Goal: Information Seeking & Learning: Learn about a topic

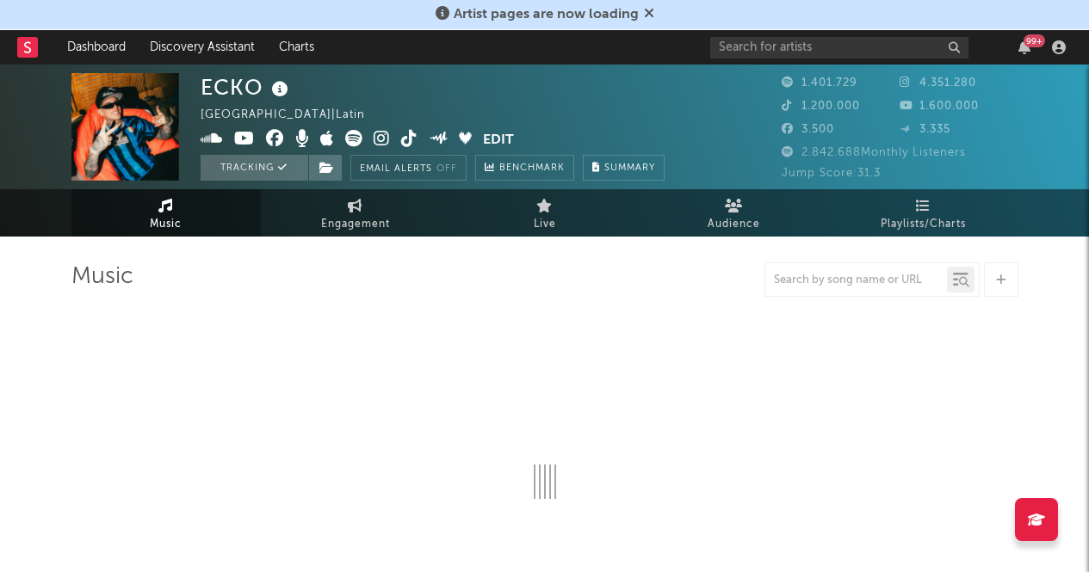
select select "6m"
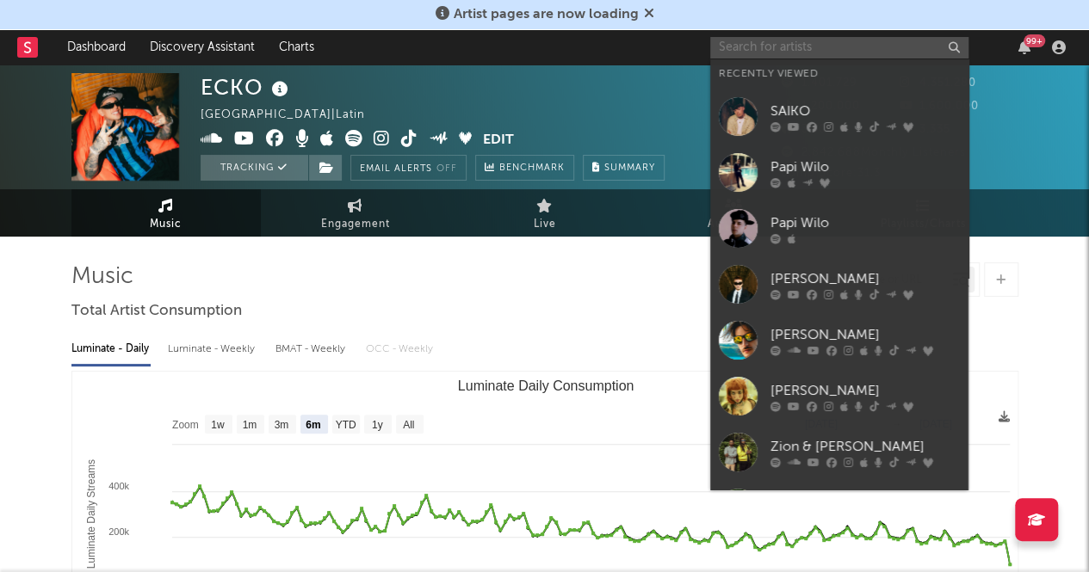
click at [849, 40] on input "text" at bounding box center [839, 48] width 258 height 22
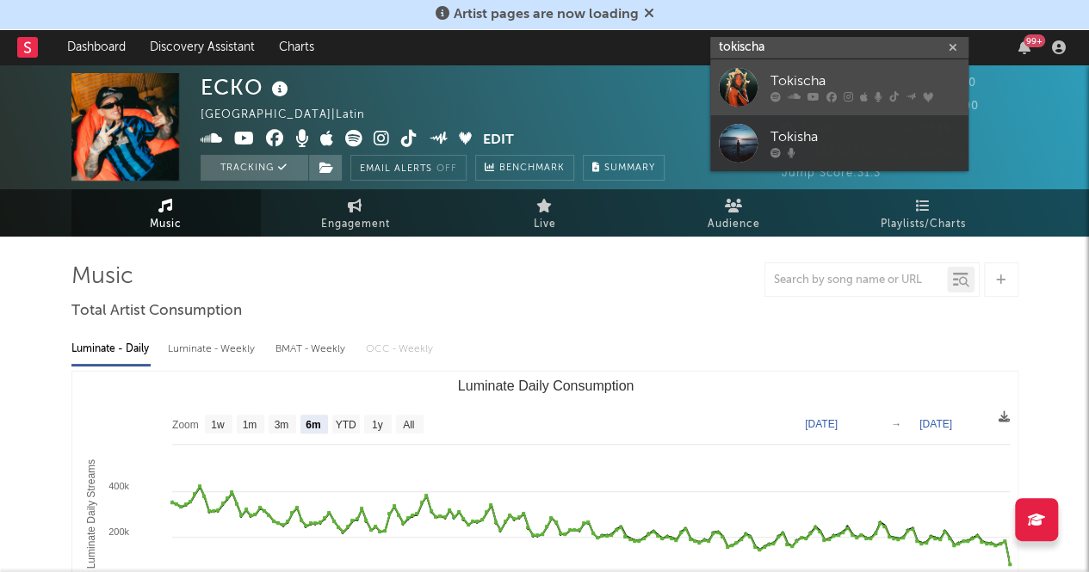
type input "tokischa"
click at [802, 104] on link "Tokischa" at bounding box center [839, 87] width 258 height 56
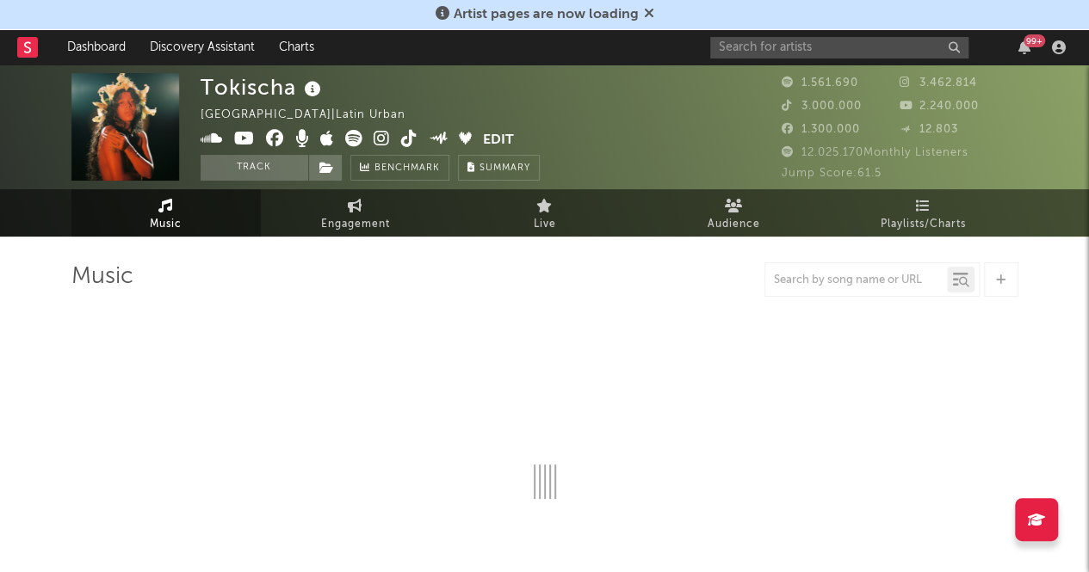
select select "6m"
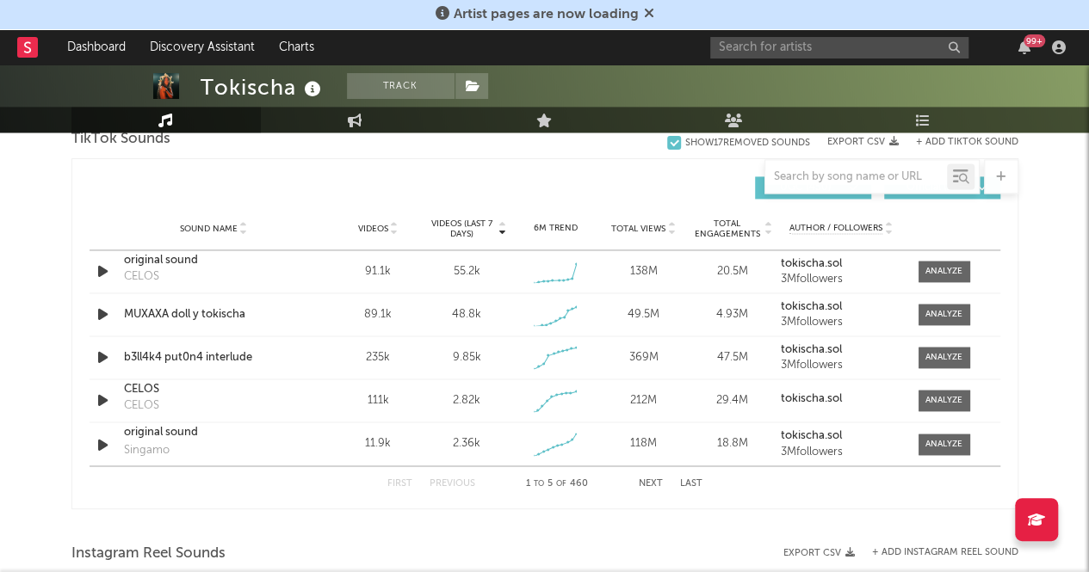
scroll to position [1229, 0]
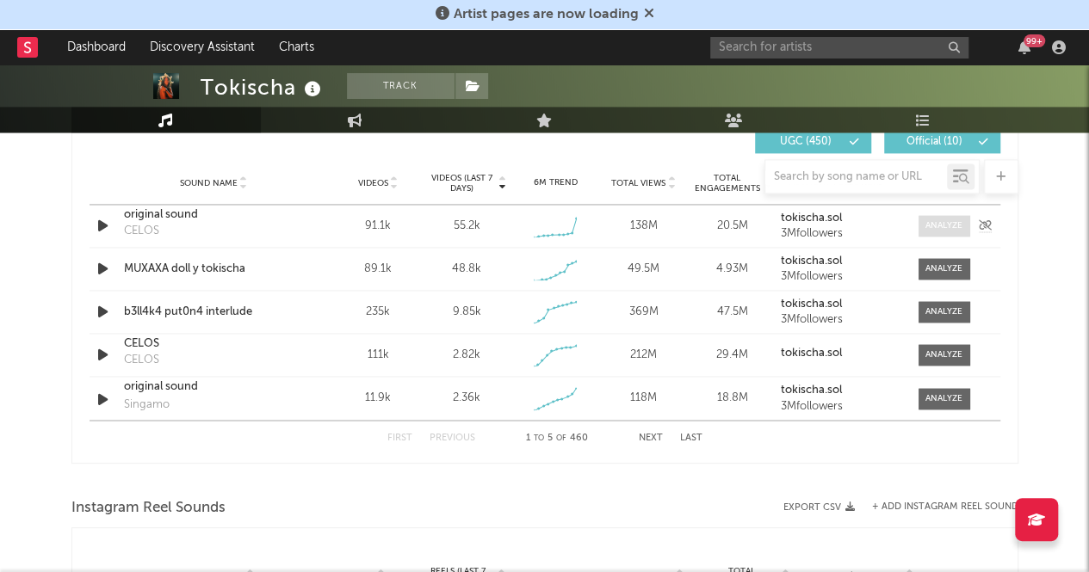
click at [942, 223] on div at bounding box center [943, 225] width 37 height 13
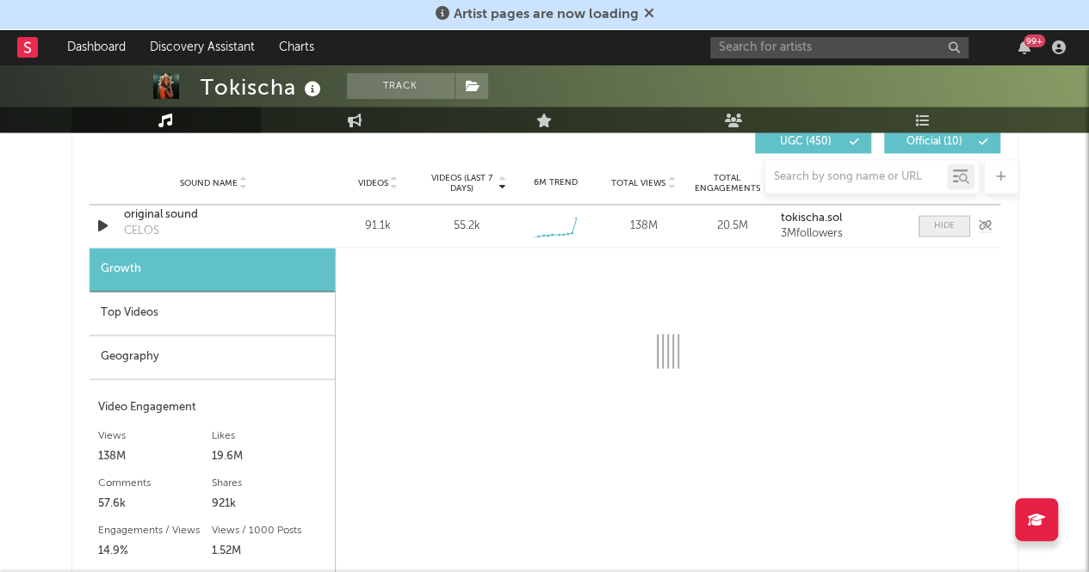
select select "1w"
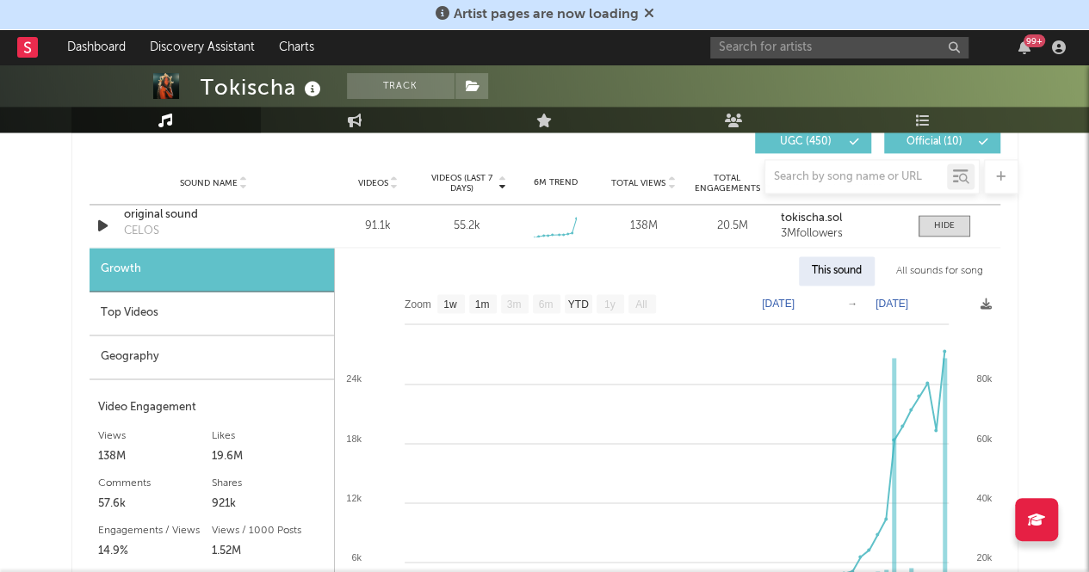
click at [105, 324] on div "Top Videos" at bounding box center [212, 314] width 244 height 44
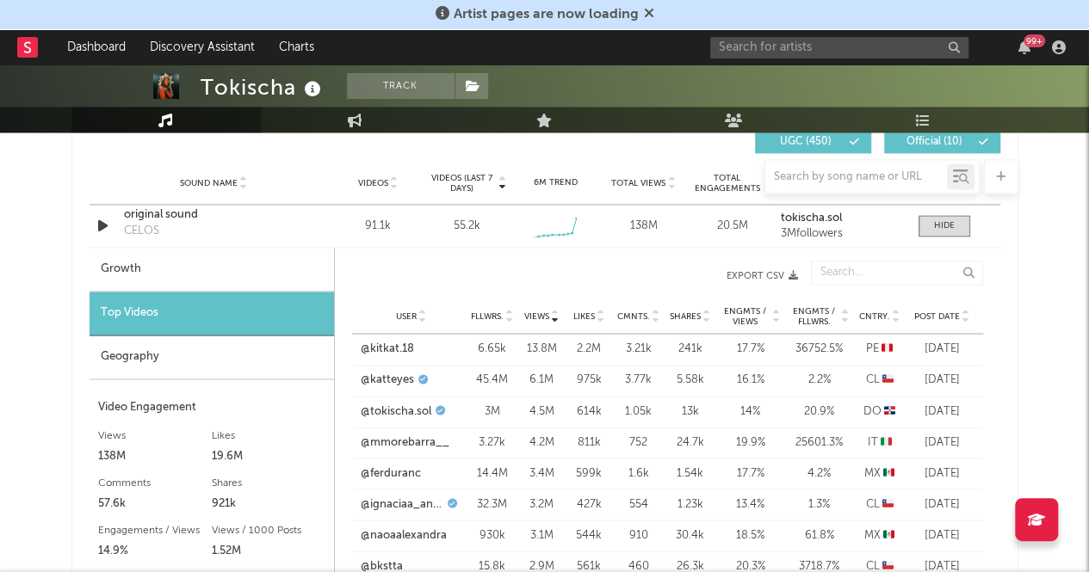
scroll to position [1337, 0]
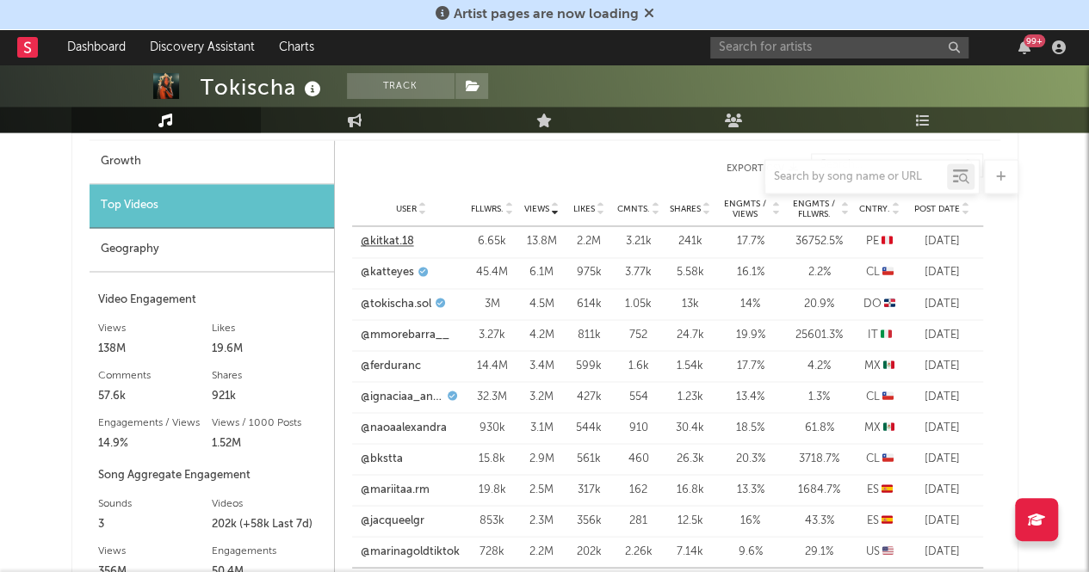
click at [401, 240] on link "@kitkat.18" at bounding box center [387, 241] width 53 height 17
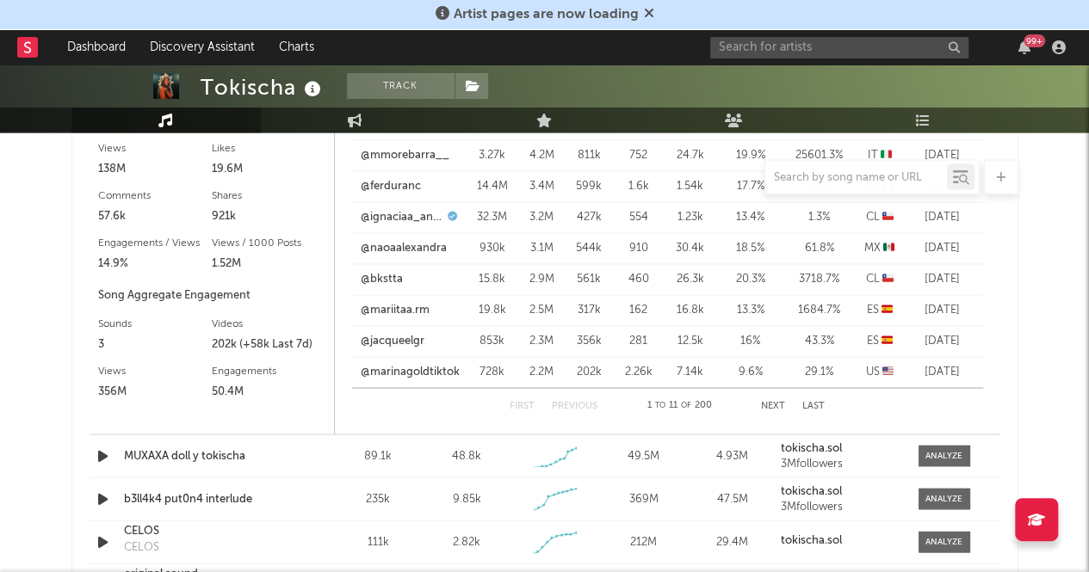
scroll to position [1519, 0]
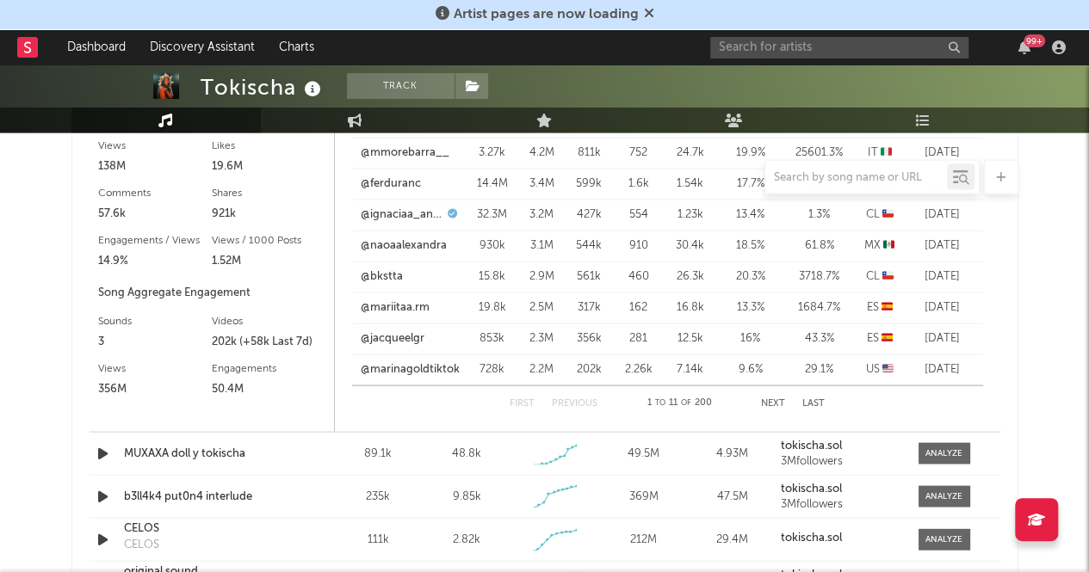
click at [764, 409] on div "First Previous 1 to 11 of 200 Next Last" at bounding box center [667, 403] width 315 height 34
click at [775, 399] on button "Next" at bounding box center [773, 403] width 24 height 9
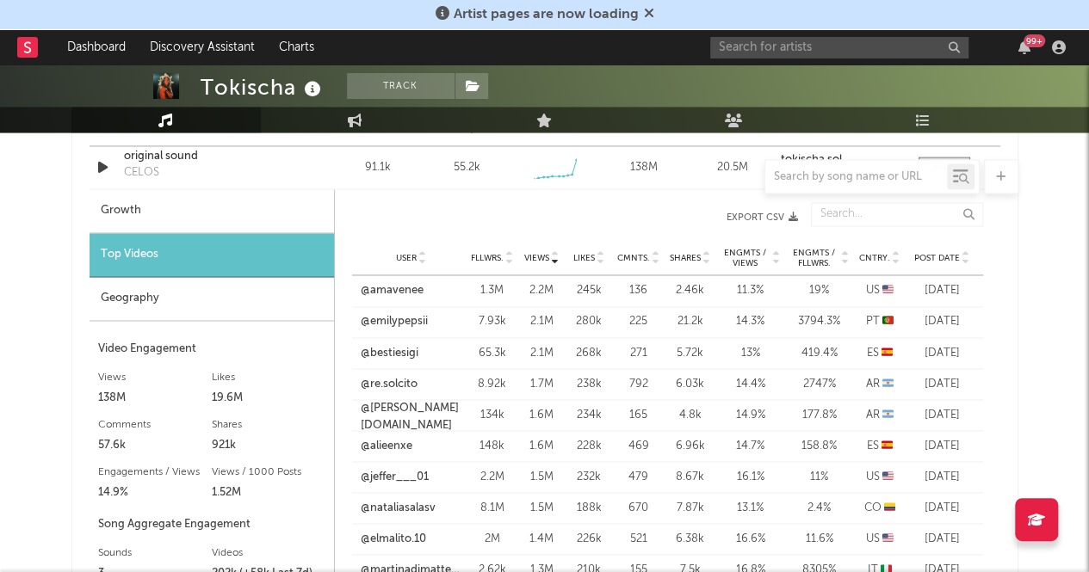
scroll to position [1289, 0]
click at [385, 383] on link "@re.solcito" at bounding box center [389, 382] width 57 height 17
click at [782, 49] on input "text" at bounding box center [839, 48] width 258 height 22
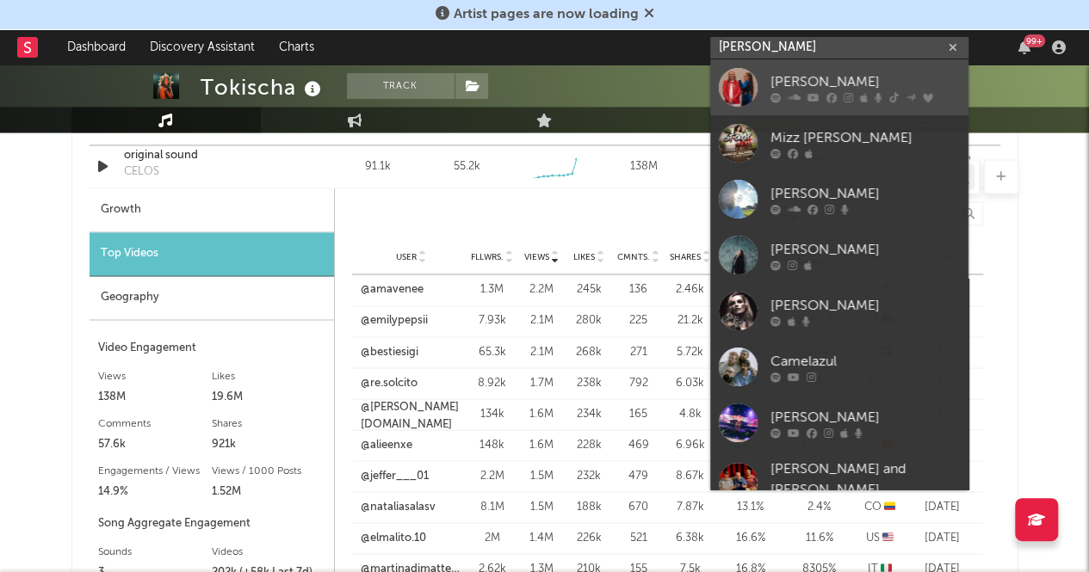
type input "[PERSON_NAME]"
click at [780, 77] on div "[PERSON_NAME]" at bounding box center [864, 81] width 189 height 21
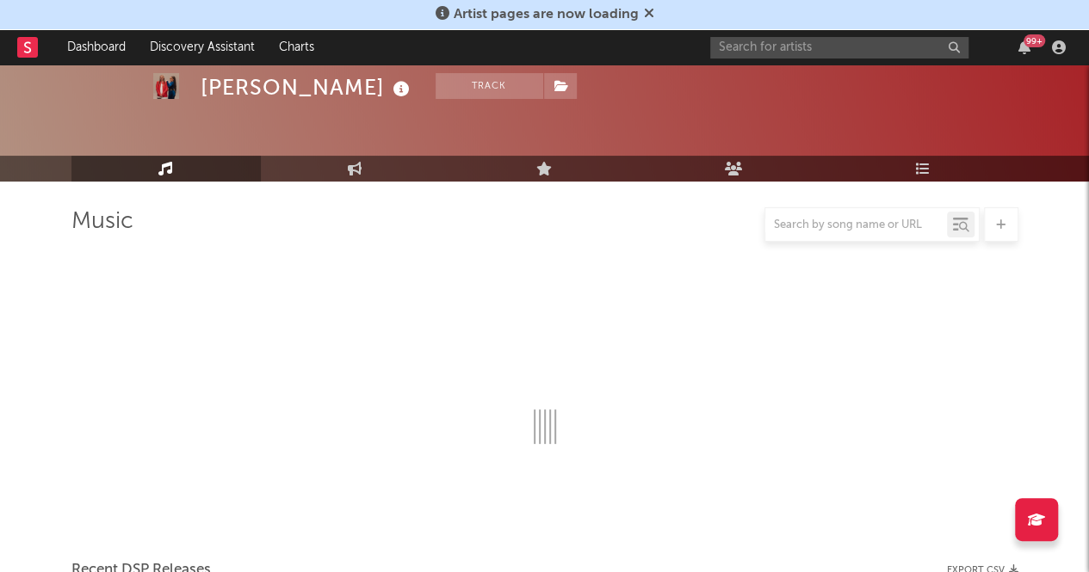
scroll to position [1289, 0]
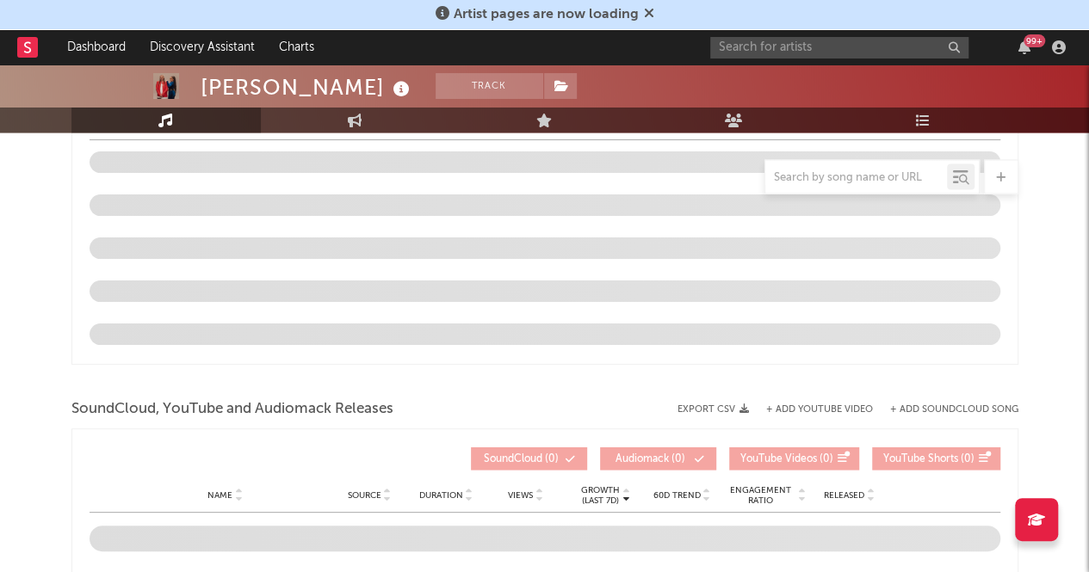
select select "6m"
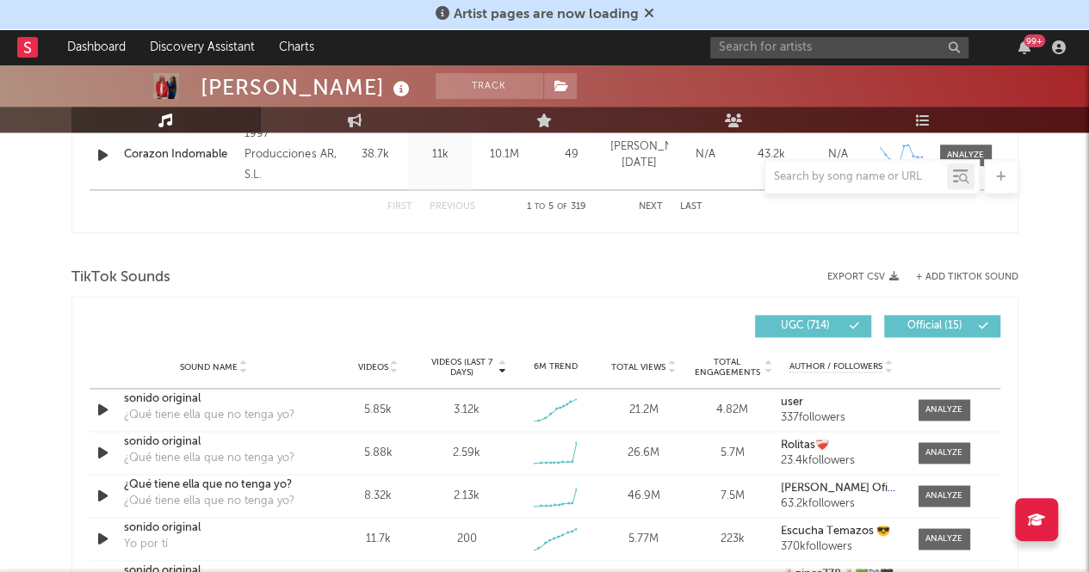
scroll to position [1186, 0]
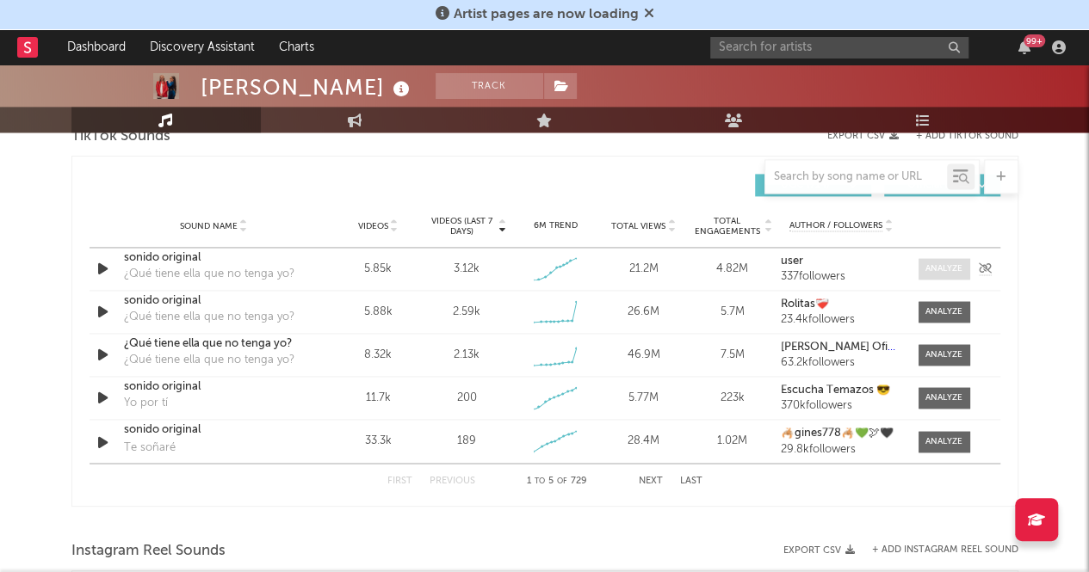
click at [946, 271] on div at bounding box center [943, 269] width 37 height 13
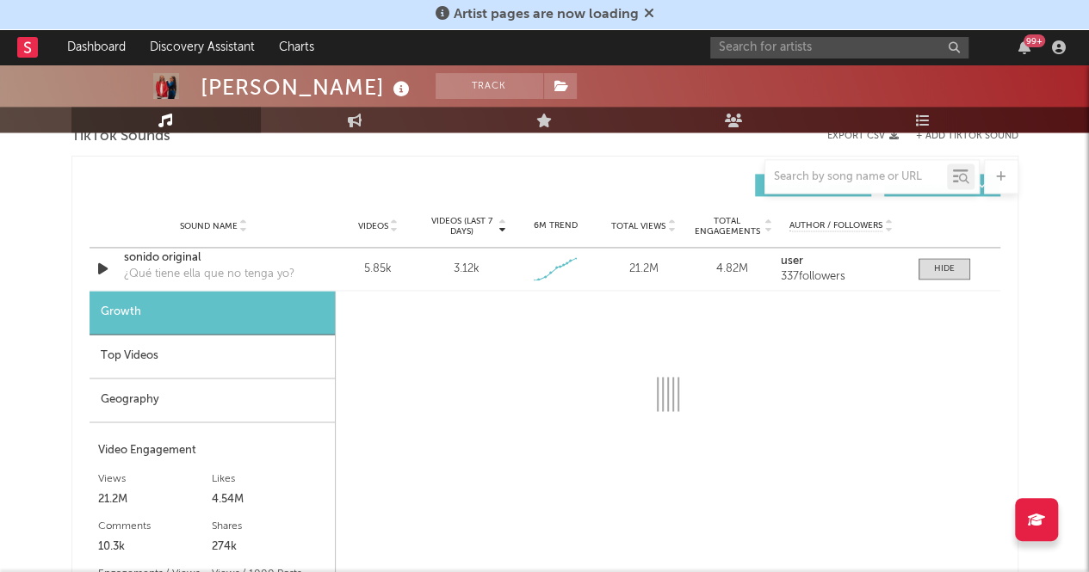
select select "1w"
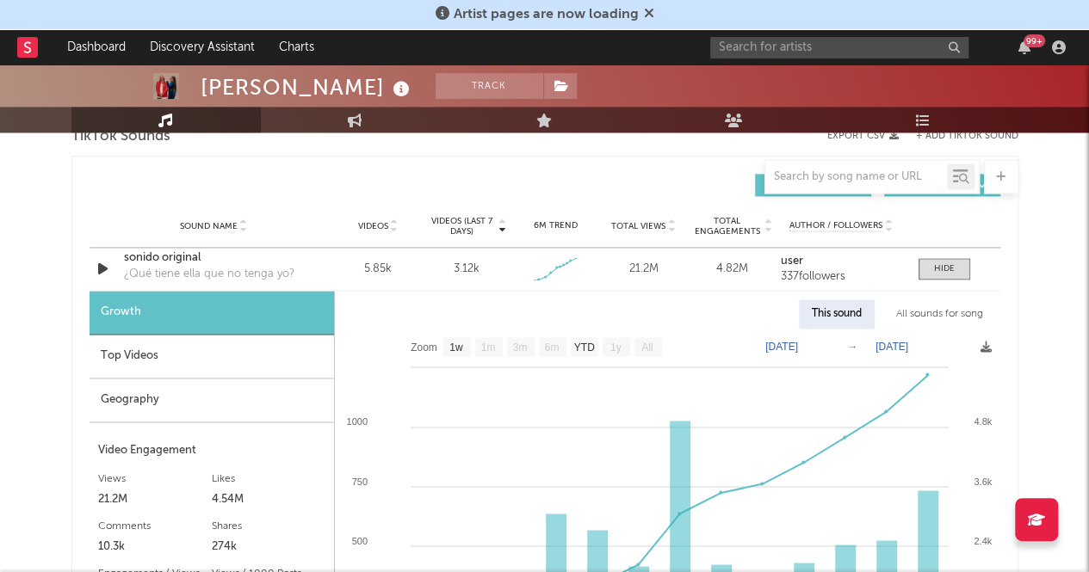
click at [193, 368] on div "Top Videos" at bounding box center [212, 357] width 244 height 44
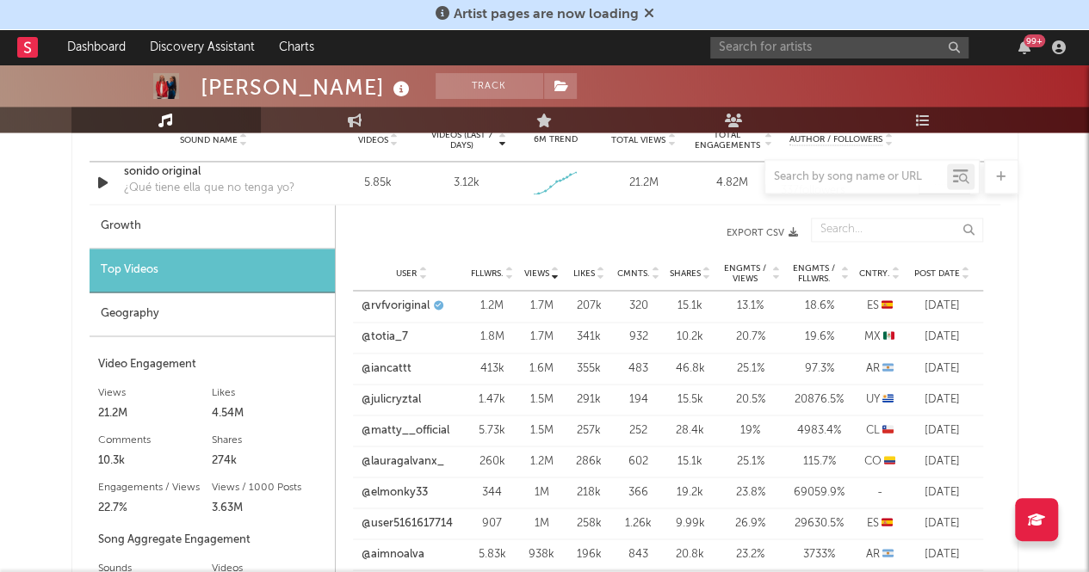
scroll to position [1274, 0]
click at [378, 368] on link "@iancattt" at bounding box center [387, 366] width 50 height 17
